Goal: Task Accomplishment & Management: Manage account settings

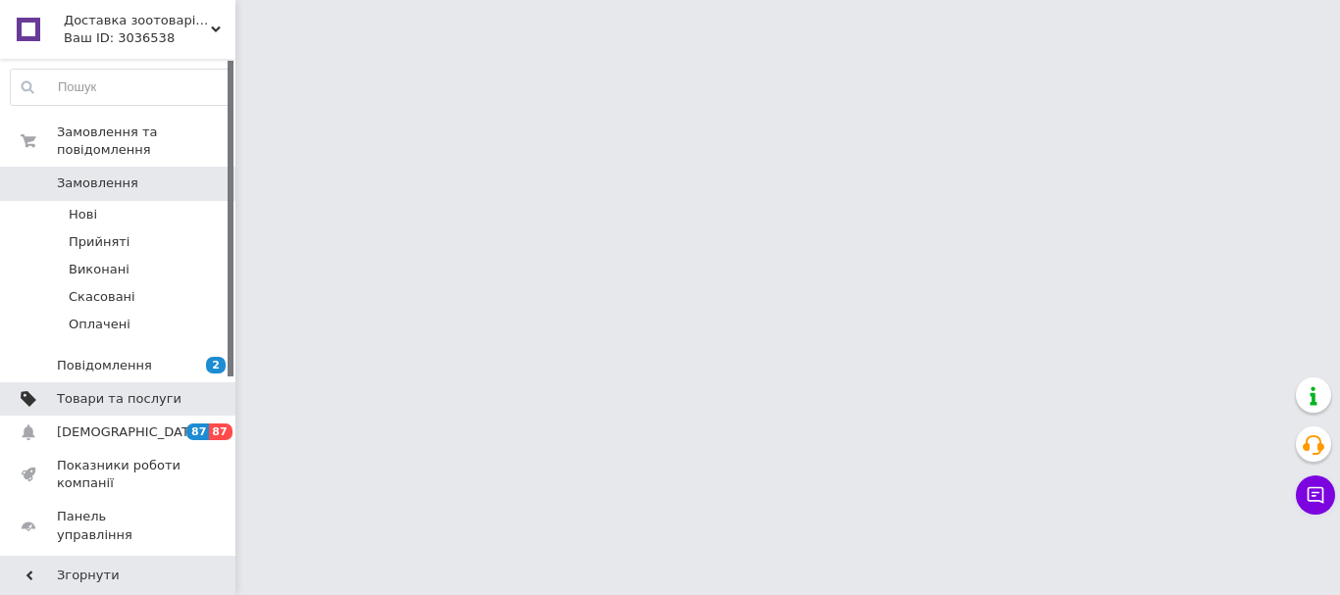
click at [121, 390] on span "Товари та послуги" at bounding box center [119, 399] width 125 height 18
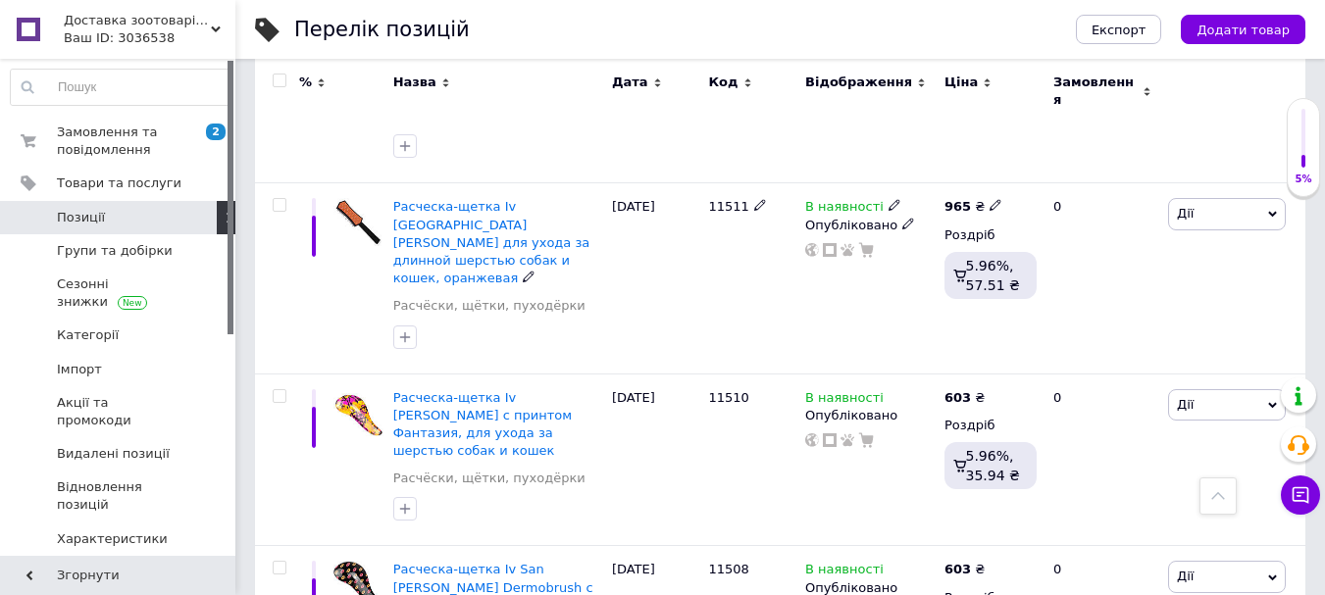
scroll to position [1864, 0]
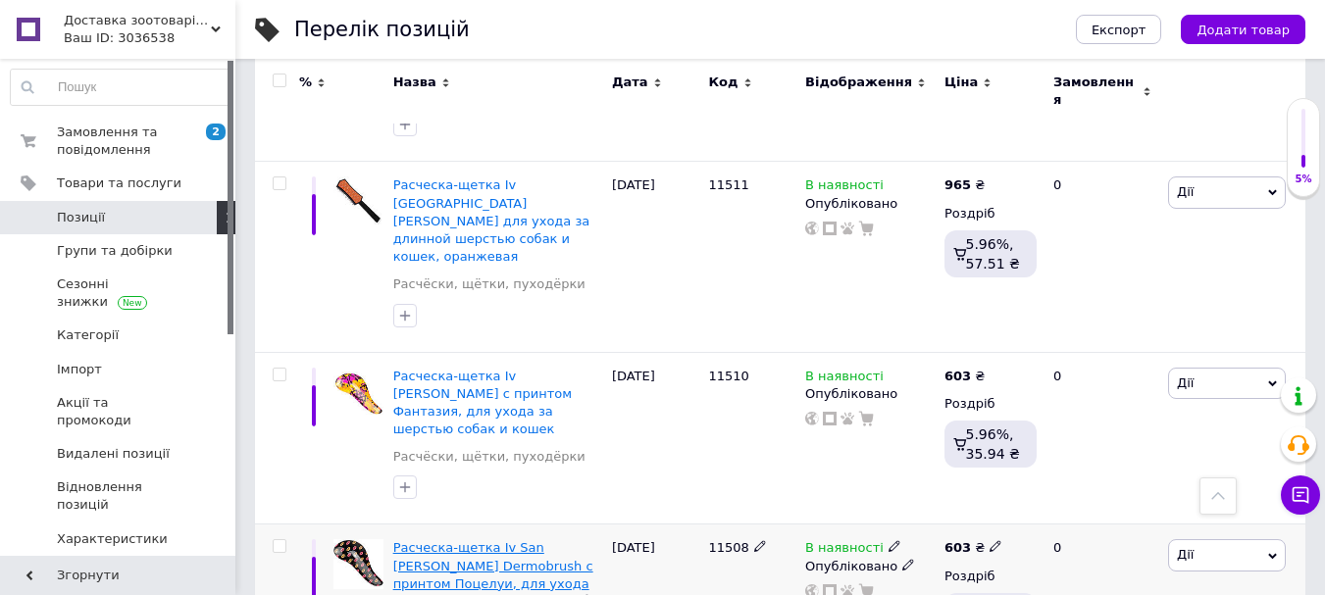
click at [492, 540] on span "Расческа-щетка Iv San [PERSON_NAME] Dermobrush с принтом Поцелуи, для ухода за …" at bounding box center [493, 574] width 200 height 69
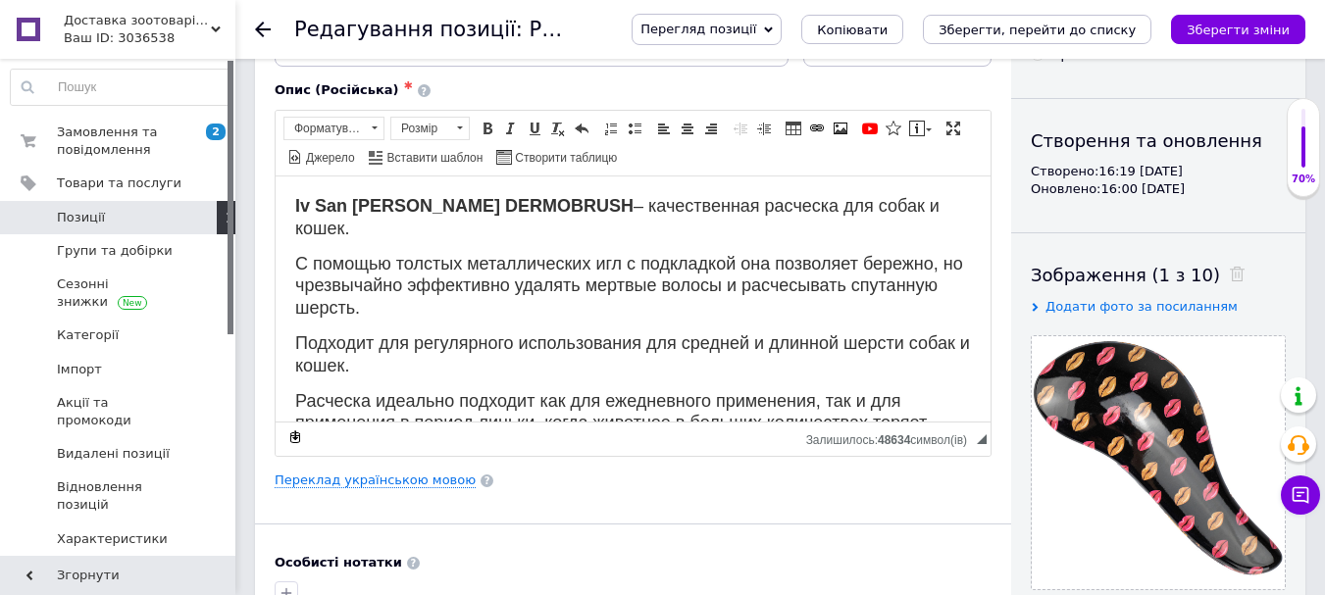
scroll to position [196, 0]
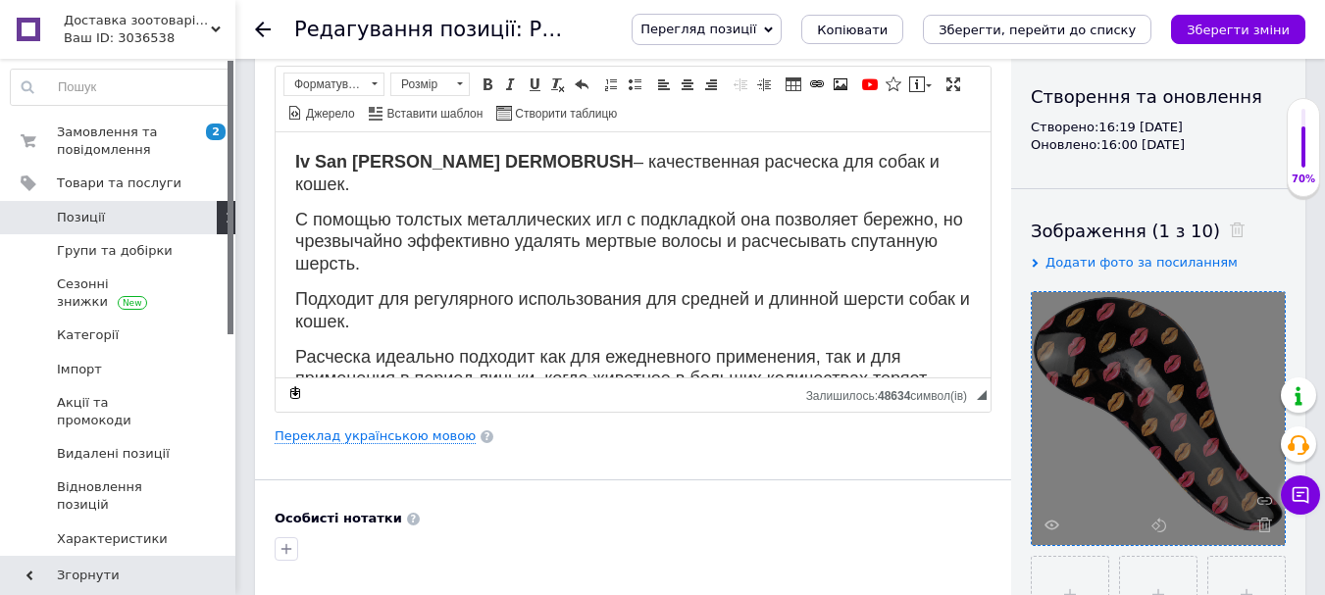
click at [1105, 407] on div at bounding box center [1158, 418] width 253 height 253
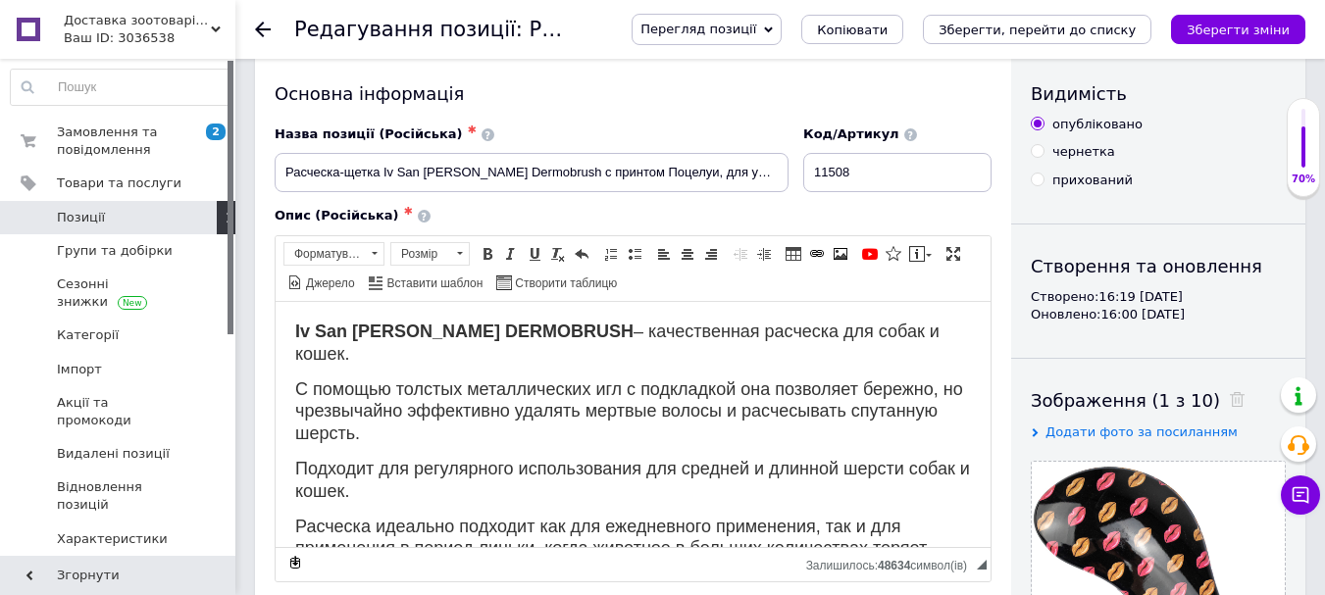
scroll to position [0, 0]
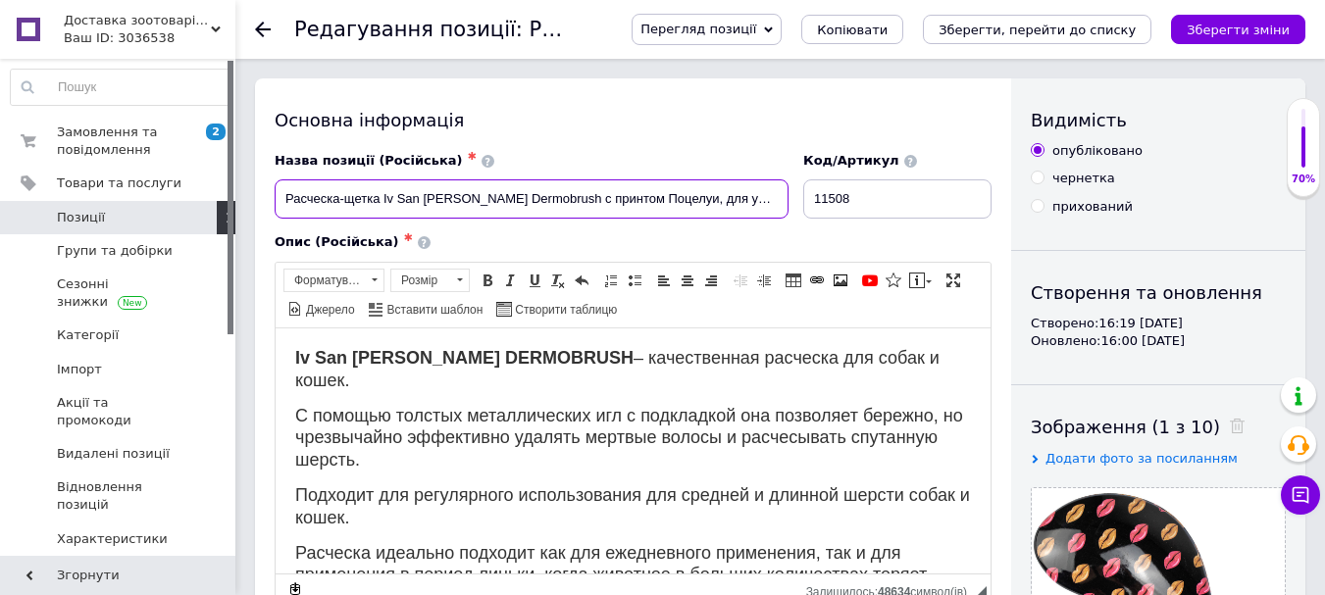
click at [542, 199] on input "Расческа-щетка Iv San [PERSON_NAME] Dermobrush с принтом Поцелуи, для ухода за …" at bounding box center [532, 198] width 514 height 39
drag, startPoint x: 661, startPoint y: 194, endPoint x: 282, endPoint y: 186, distance: 378.7
click at [282, 186] on input "Расческа-щетка Iv San [PERSON_NAME] Dermobrush с принтом Поцелуи, для ухода за …" at bounding box center [532, 198] width 514 height 39
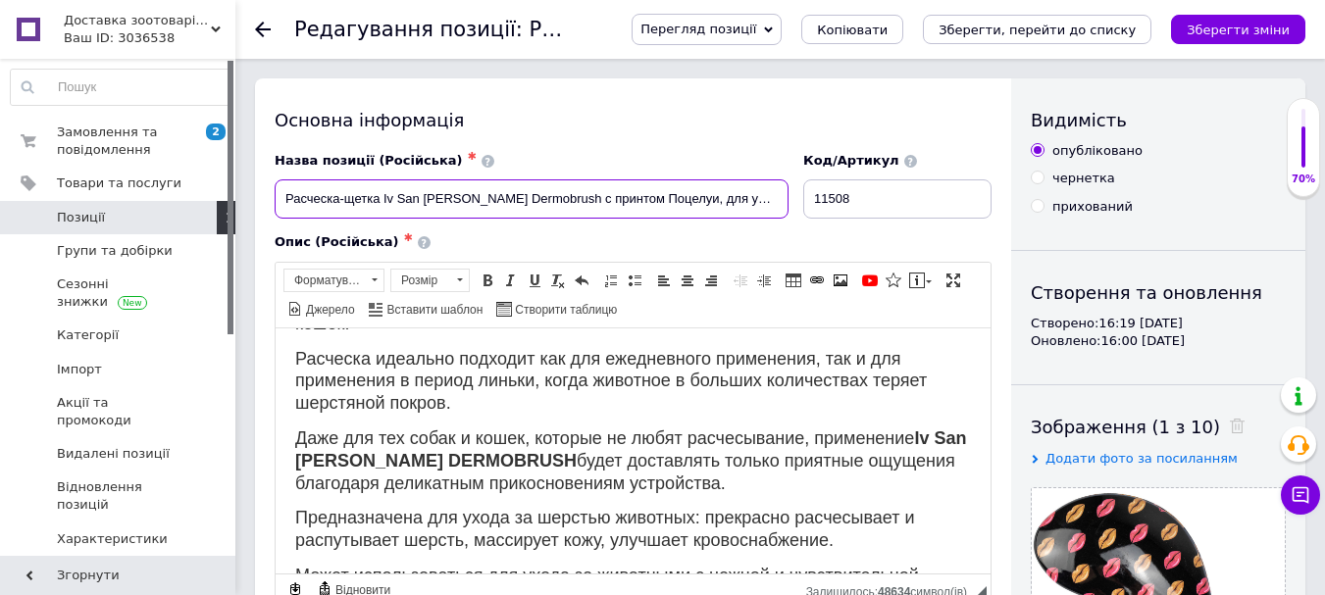
scroll to position [294, 0]
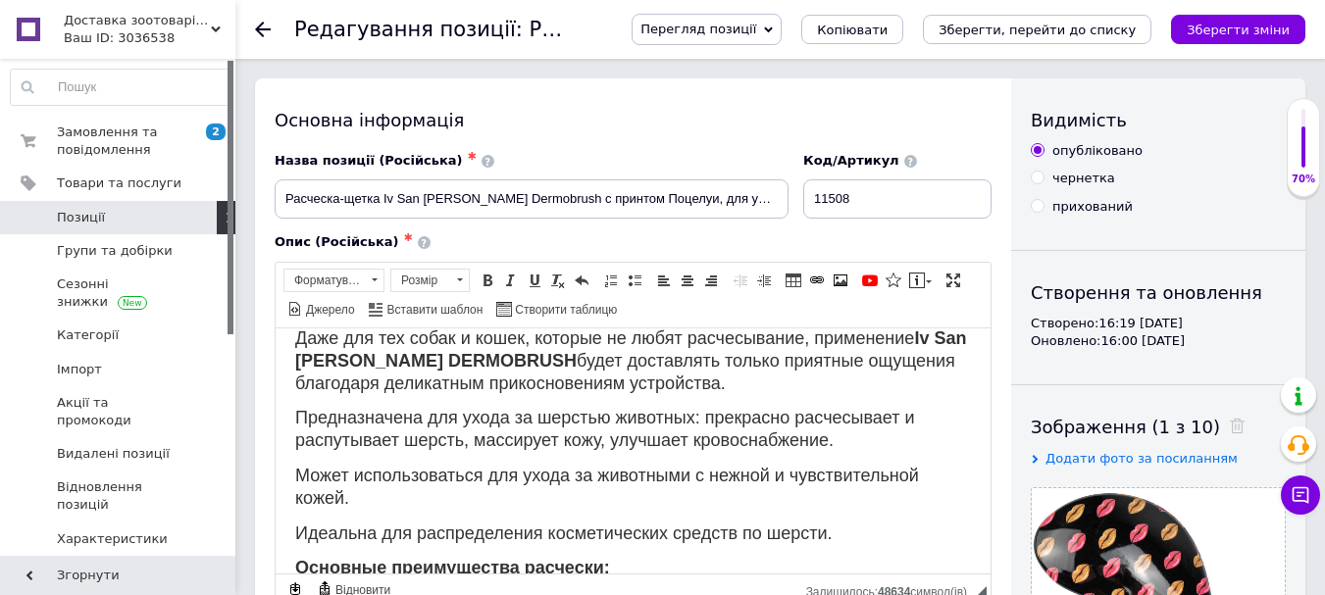
click at [270, 15] on div at bounding box center [274, 29] width 39 height 59
click at [257, 28] on use at bounding box center [263, 30] width 16 height 16
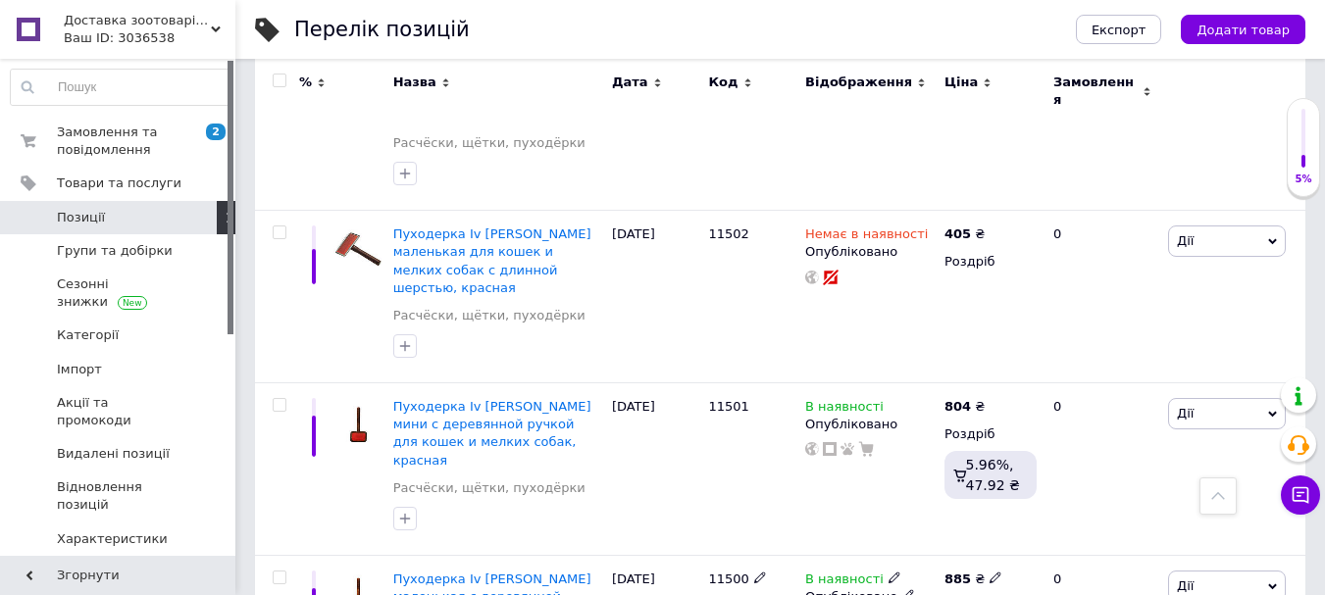
scroll to position [3094, 0]
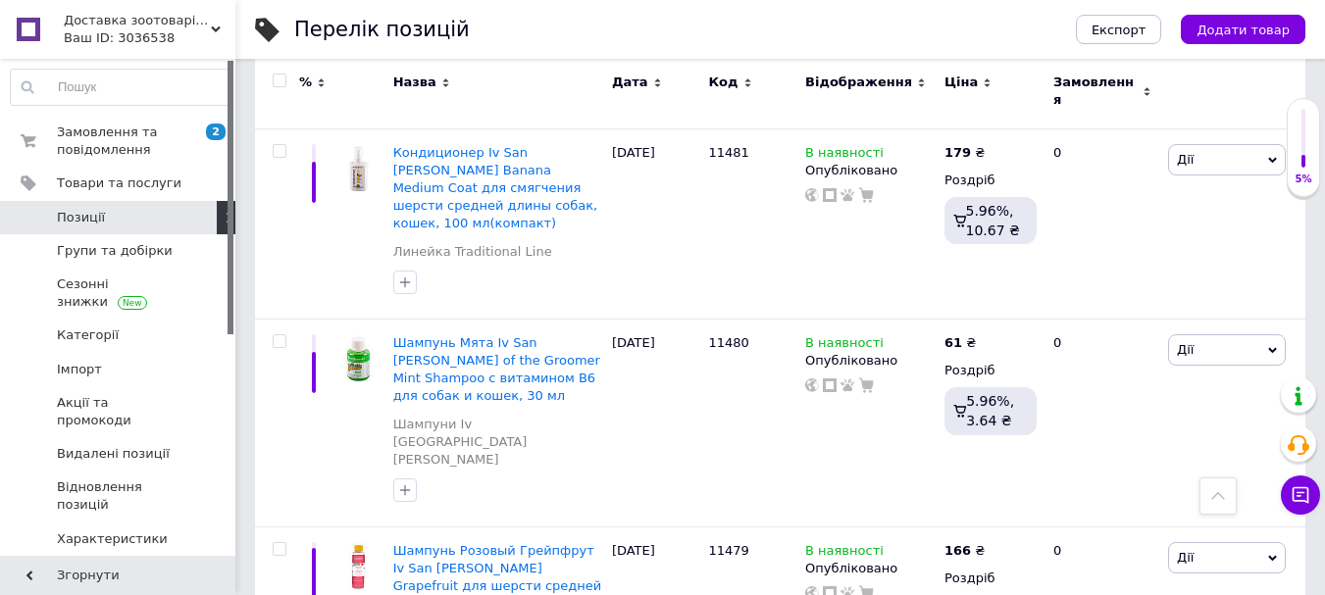
scroll to position [2603, 0]
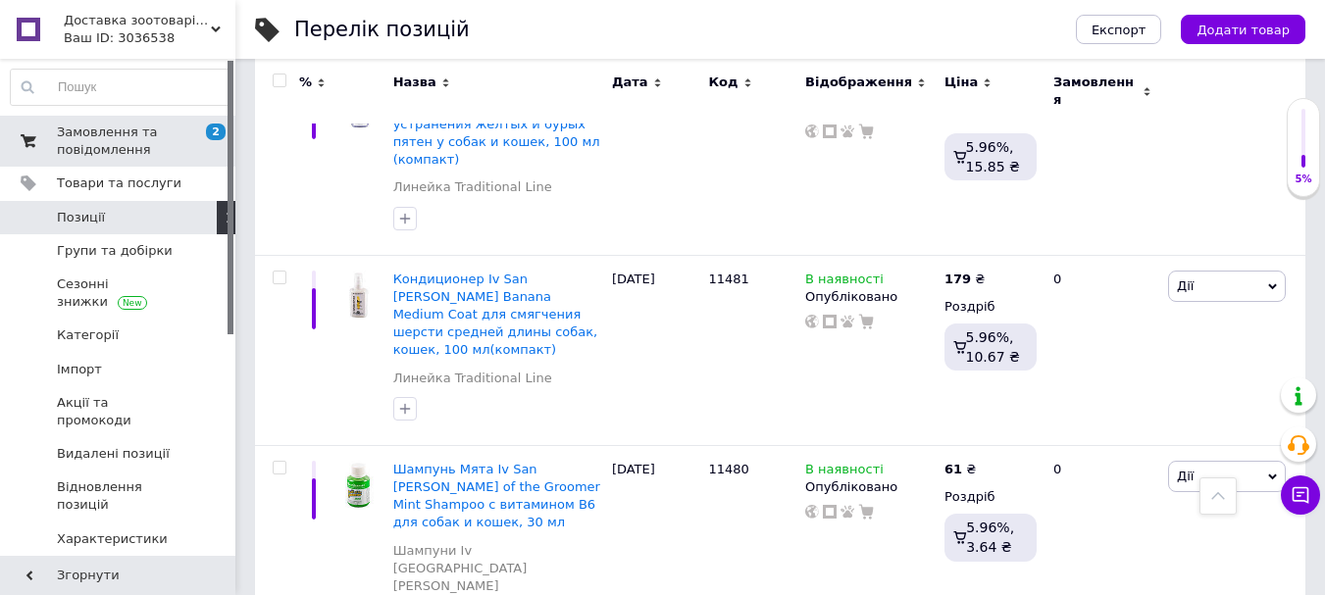
click at [109, 136] on span "Замовлення та повідомлення" at bounding box center [119, 141] width 125 height 35
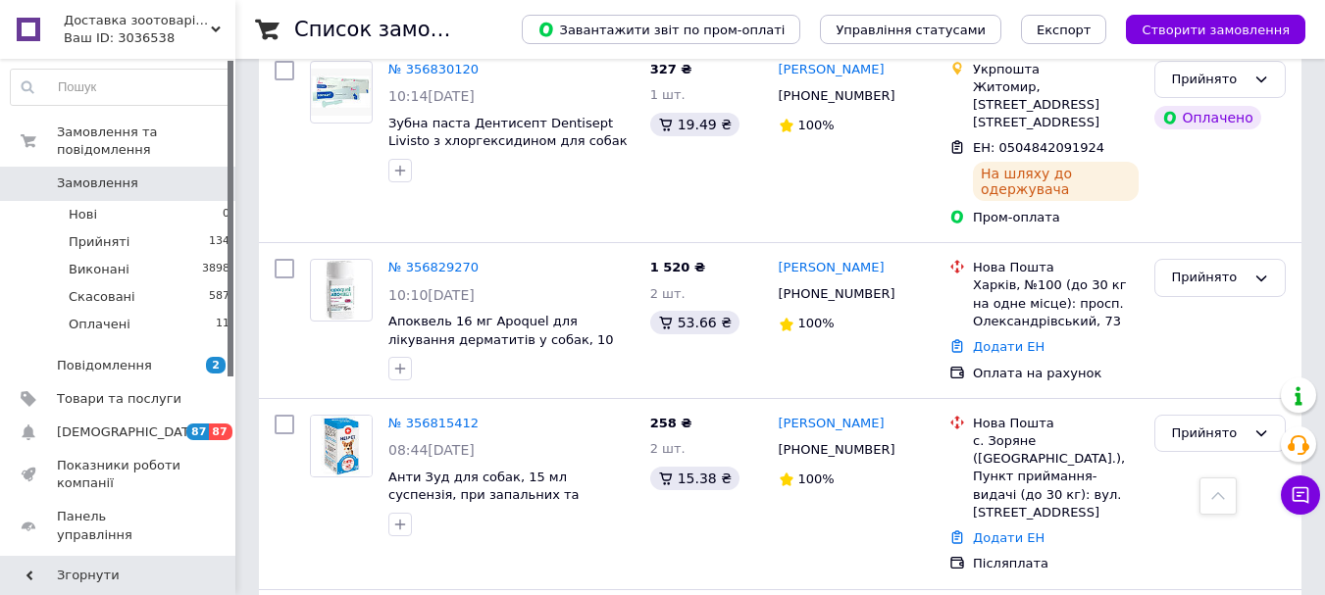
scroll to position [2452, 0]
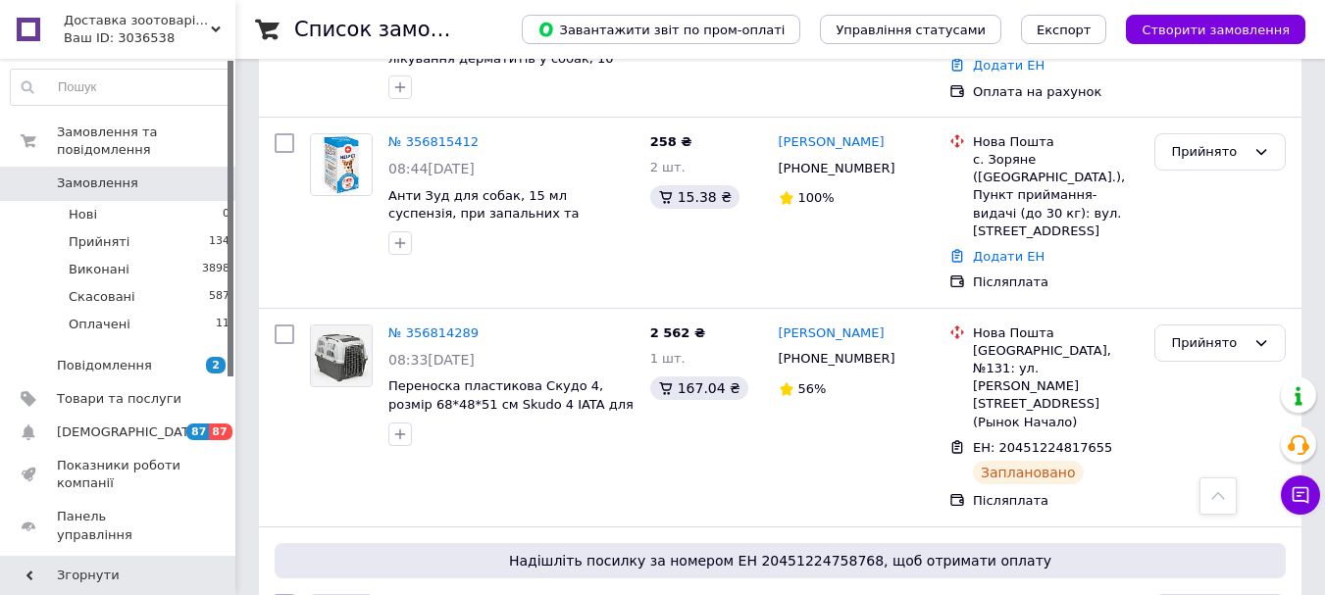
click at [214, 26] on icon at bounding box center [216, 30] width 10 height 10
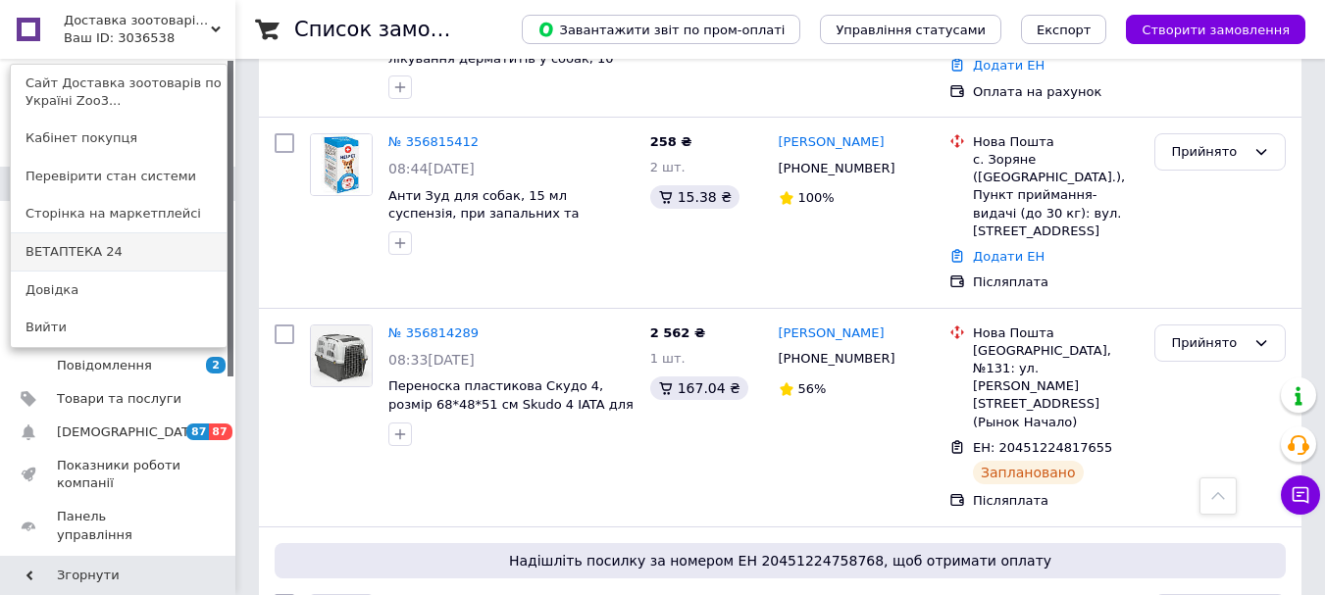
click at [77, 253] on link "ВЕТАПТЕКА 24" at bounding box center [119, 251] width 216 height 37
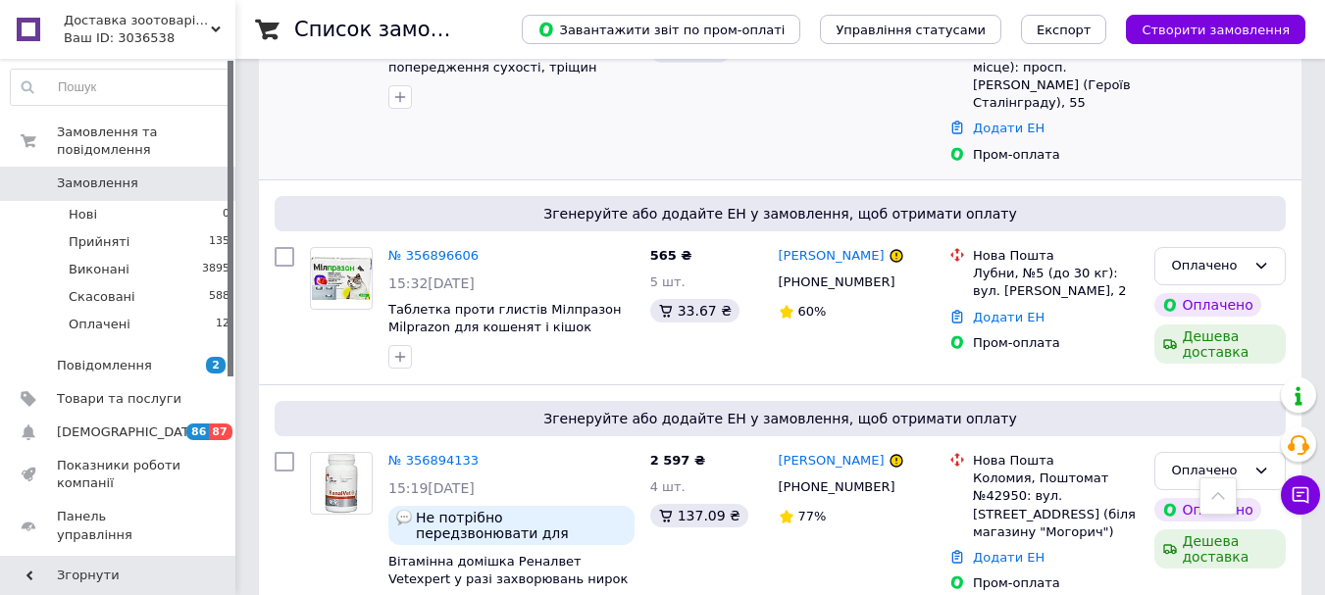
scroll to position [588, 0]
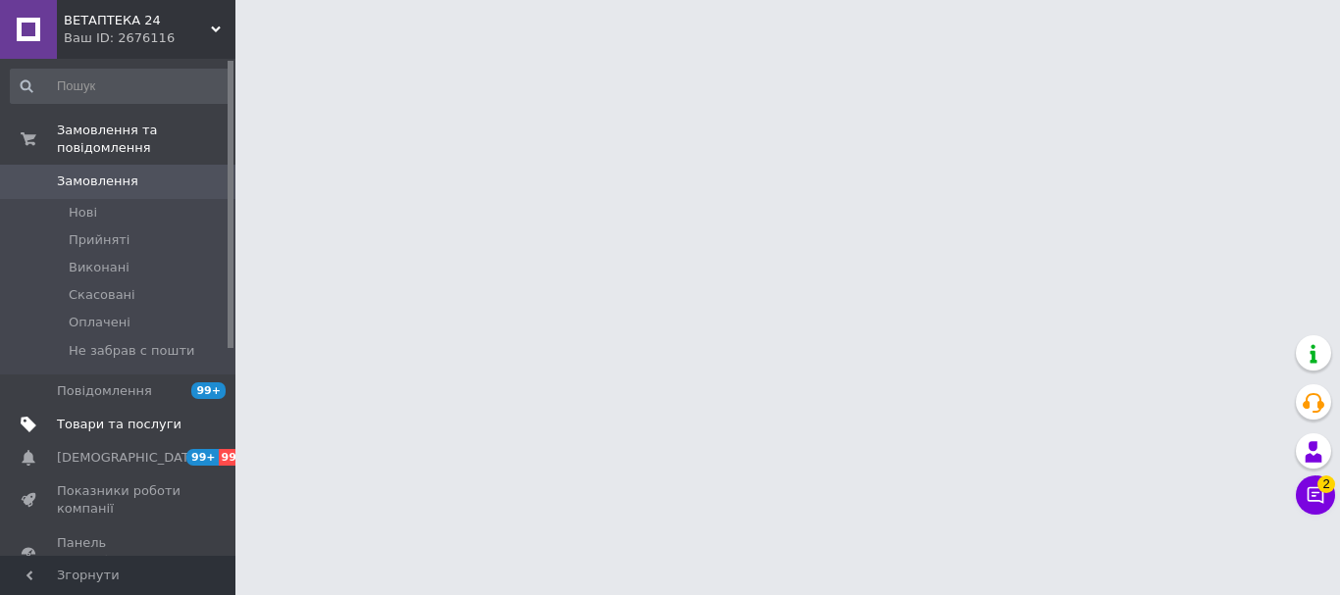
click at [153, 416] on span "Товари та послуги" at bounding box center [119, 425] width 125 height 18
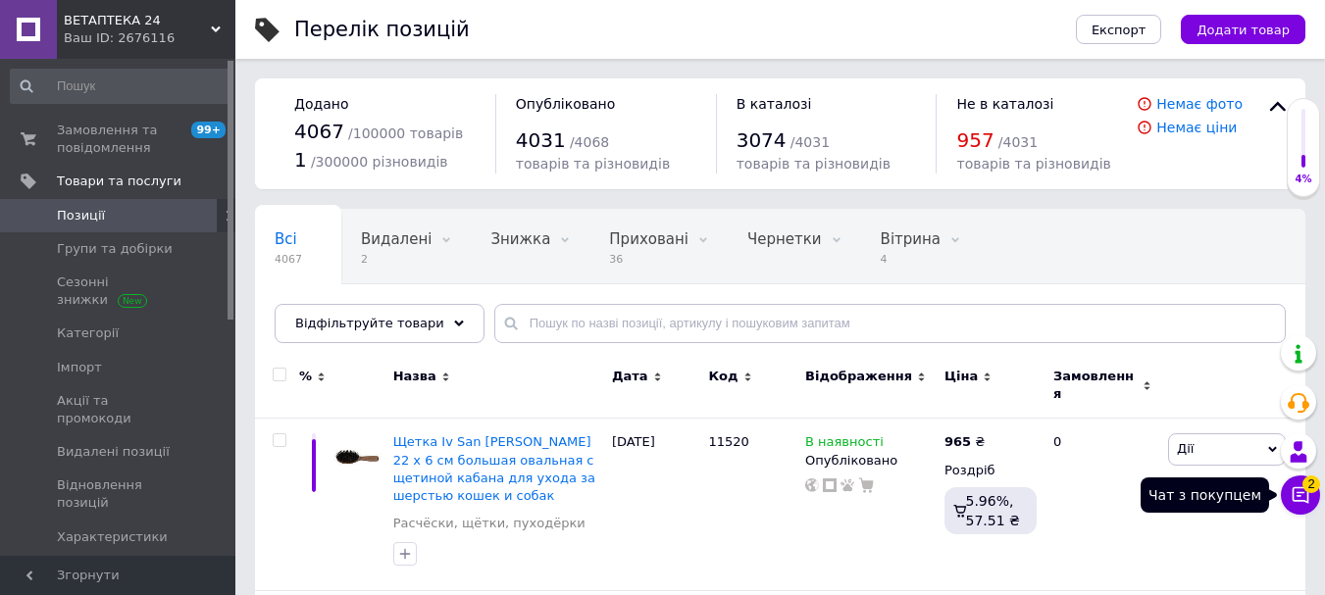
click at [1308, 495] on icon at bounding box center [1301, 495] width 17 height 17
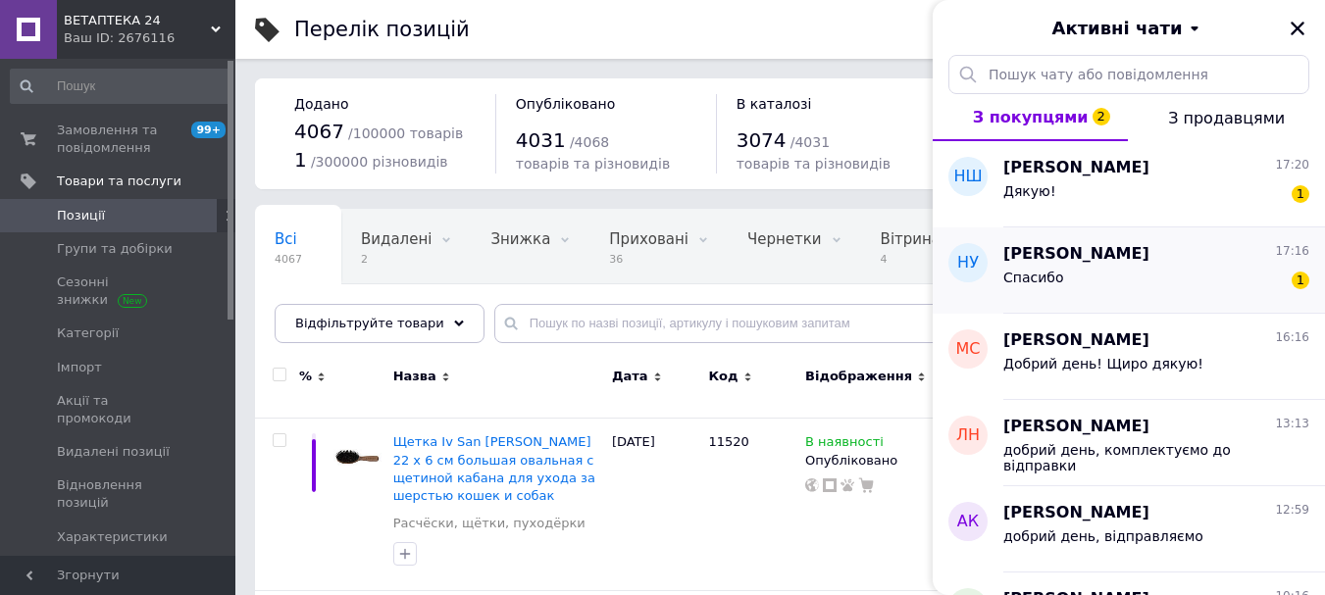
click at [1064, 274] on div "Спасибо 1" at bounding box center [1156, 281] width 306 height 31
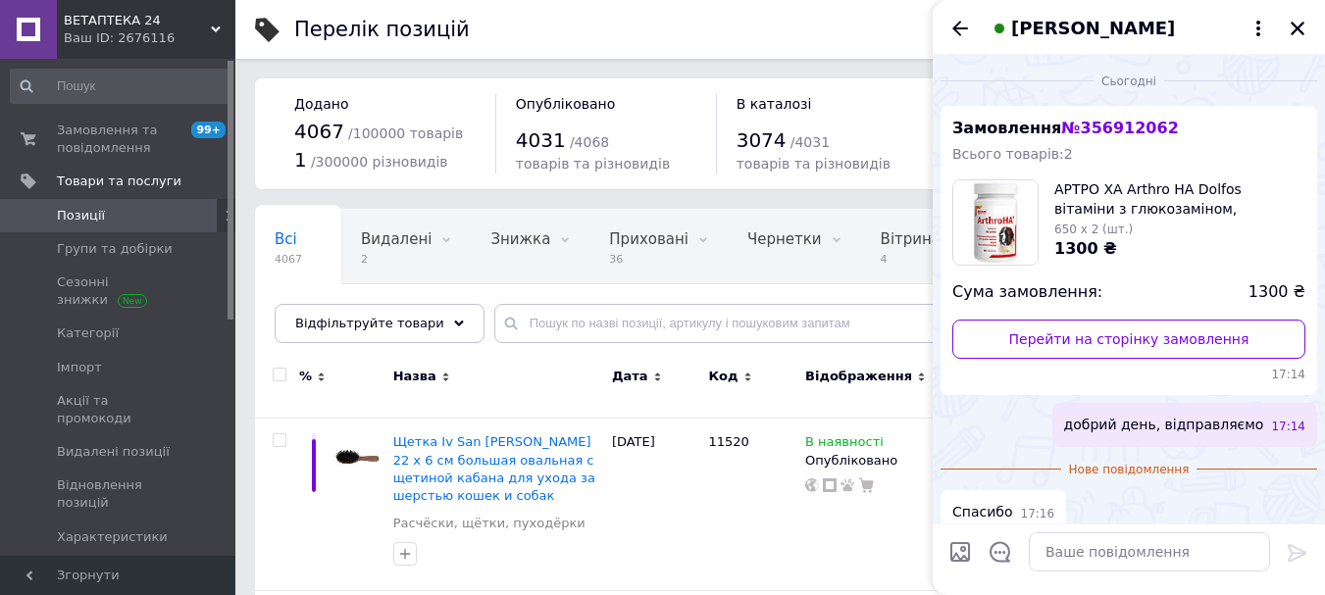
scroll to position [19, 0]
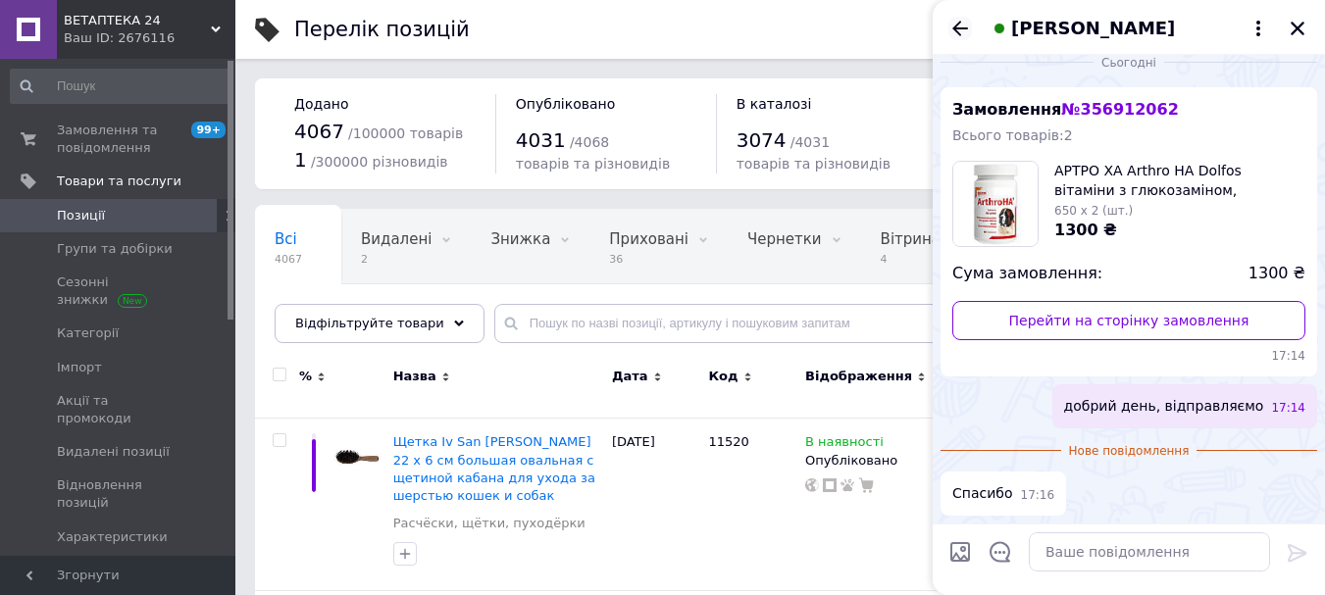
click at [949, 28] on icon "Назад" at bounding box center [960, 29] width 24 height 24
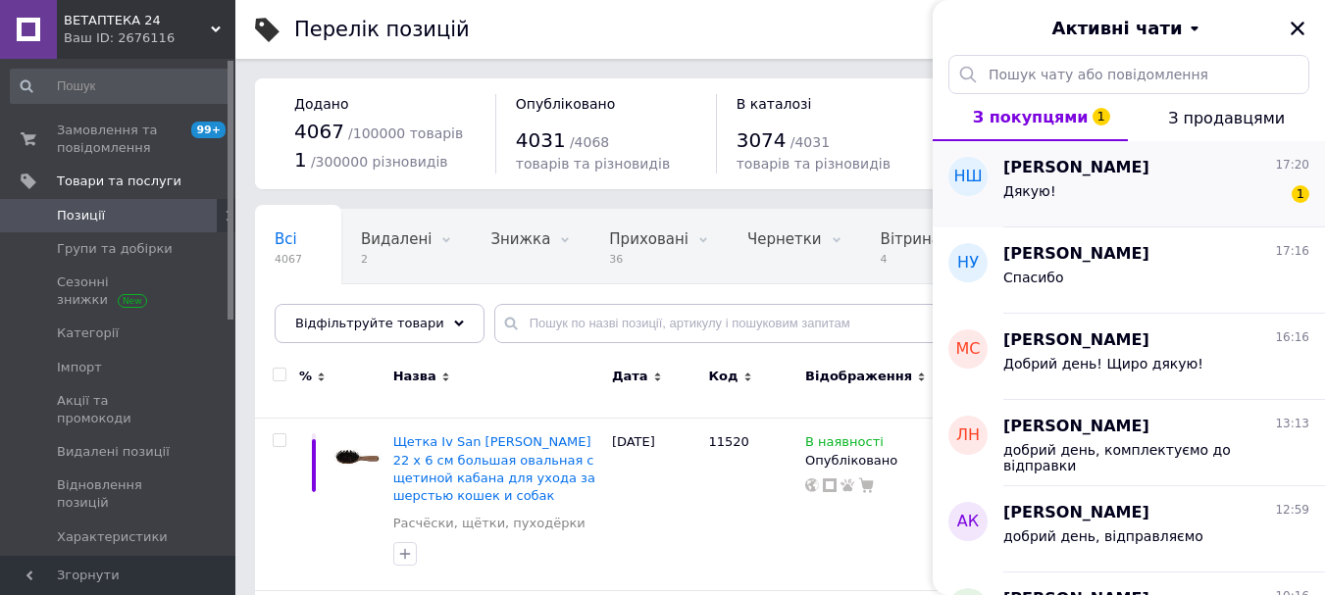
click at [1109, 183] on div "Дякую! 1" at bounding box center [1156, 194] width 306 height 31
